Goal: Task Accomplishment & Management: Manage account settings

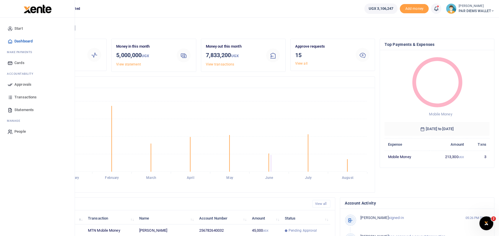
click at [21, 85] on span "Approvals" at bounding box center [22, 85] width 17 height 6
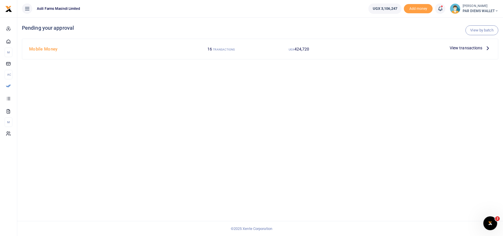
click at [488, 47] on icon at bounding box center [488, 48] width 6 height 6
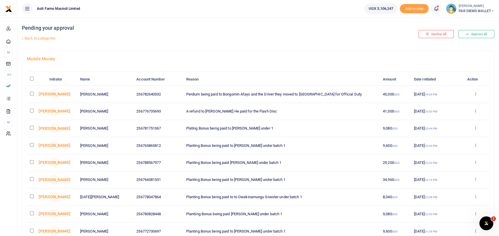
click at [32, 112] on input "checkbox" at bounding box center [32, 111] width 4 height 4
checkbox input "true"
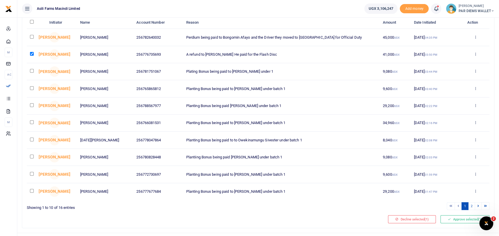
scroll to position [58, 0]
click at [31, 172] on input "checkbox" at bounding box center [32, 173] width 4 height 4
checkbox input "true"
click at [31, 69] on input "checkbox" at bounding box center [32, 70] width 4 height 4
checkbox input "true"
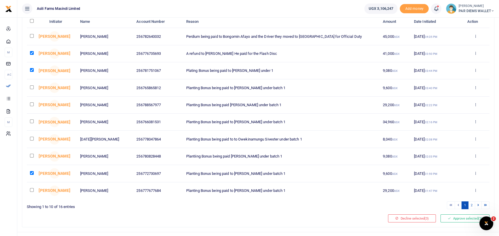
click at [32, 87] on input "checkbox" at bounding box center [32, 87] width 4 height 4
checkbox input "true"
click at [33, 105] on input "checkbox" at bounding box center [32, 104] width 4 height 4
checkbox input "true"
click at [29, 121] on td at bounding box center [36, 122] width 19 height 17
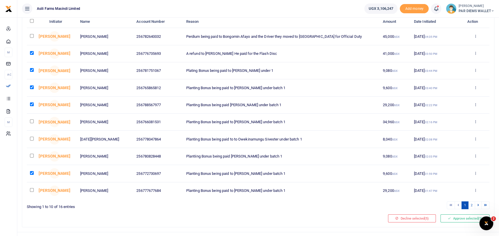
click at [33, 121] on input "checkbox" at bounding box center [32, 121] width 4 height 4
checkbox input "true"
click at [33, 139] on input "checkbox" at bounding box center [32, 139] width 4 height 4
checkbox input "true"
click at [31, 155] on input "checkbox" at bounding box center [32, 156] width 4 height 4
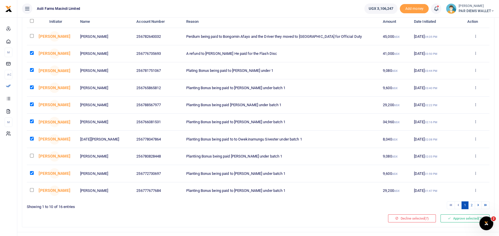
checkbox input "true"
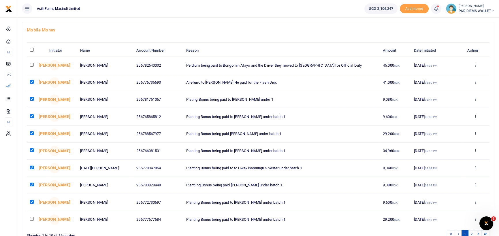
scroll to position [68, 0]
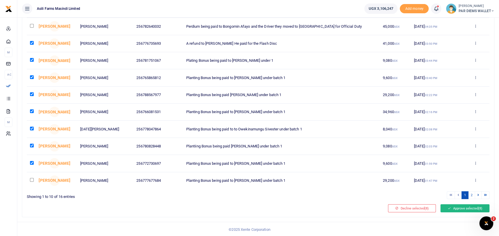
click at [462, 207] on button "Approve selected (8)" at bounding box center [465, 208] width 49 height 8
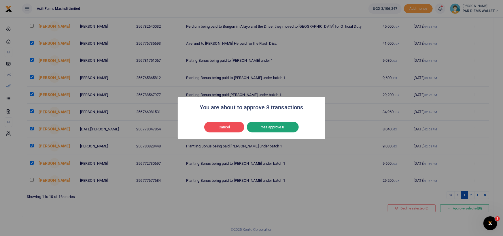
click at [270, 129] on button "Yes approve 8" at bounding box center [273, 127] width 52 height 11
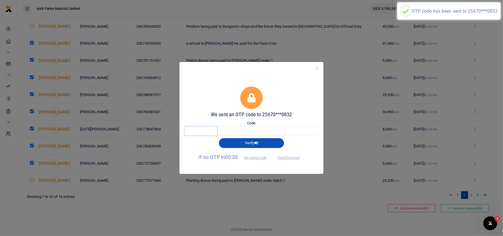
click at [199, 132] on input "text" at bounding box center [201, 131] width 34 height 10
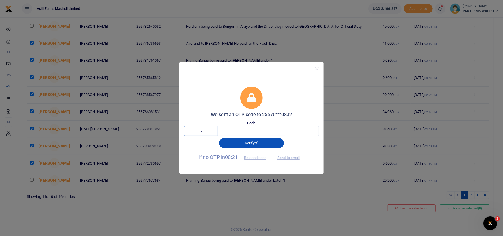
type input "3"
type input "5"
type input "1"
